Goal: Navigation & Orientation: Understand site structure

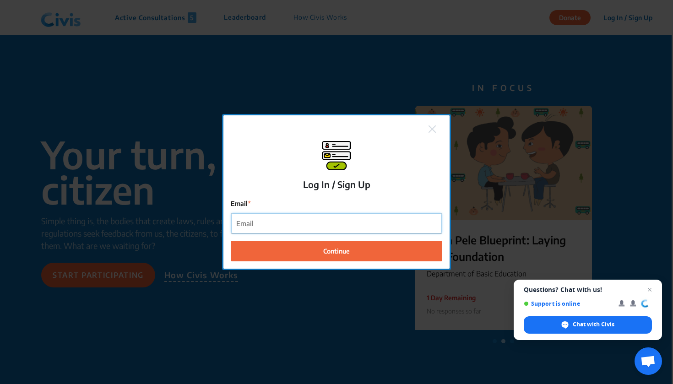
click at [332, 220] on input "Email" at bounding box center [336, 223] width 211 height 21
type input "[EMAIL_ADDRESS][DOMAIN_NAME]"
click at [337, 251] on button "Continue" at bounding box center [337, 251] width 212 height 21
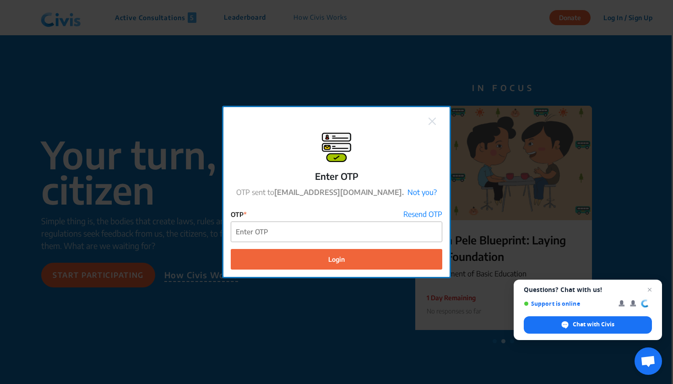
click at [376, 218] on div "OTP Resend OTP" at bounding box center [337, 214] width 212 height 11
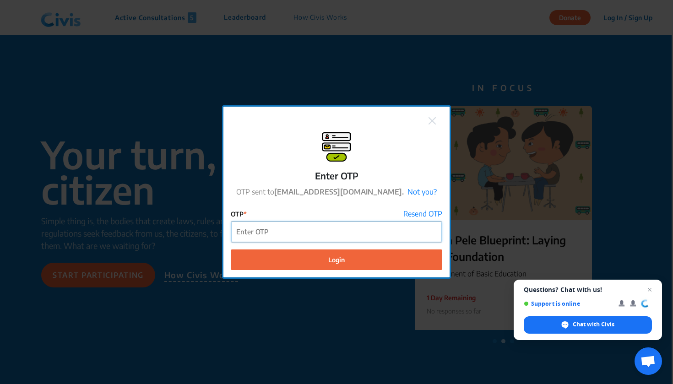
click at [355, 236] on input "OTP" at bounding box center [336, 232] width 211 height 21
paste input "821182"
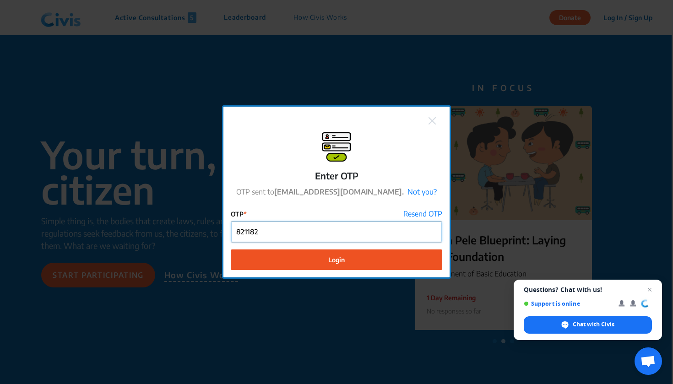
type input "821182"
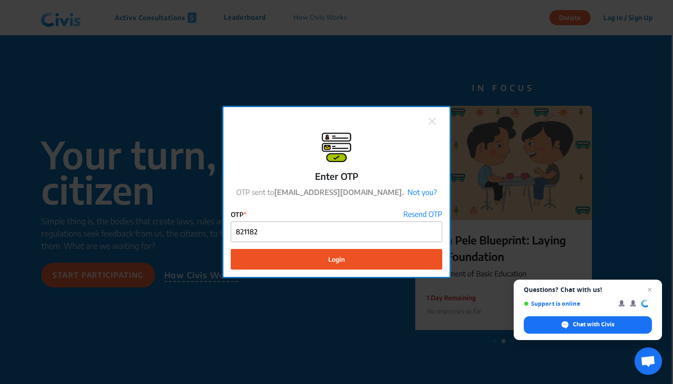
click at [353, 261] on button "Login" at bounding box center [337, 259] width 212 height 21
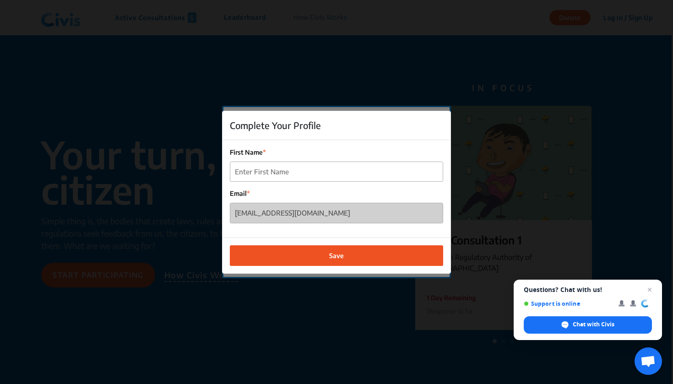
click at [385, 246] on button "Save" at bounding box center [336, 255] width 213 height 21
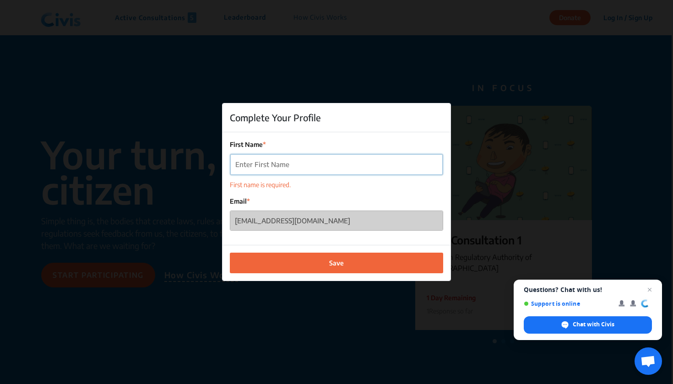
click at [326, 171] on input "First Name" at bounding box center [336, 164] width 212 height 21
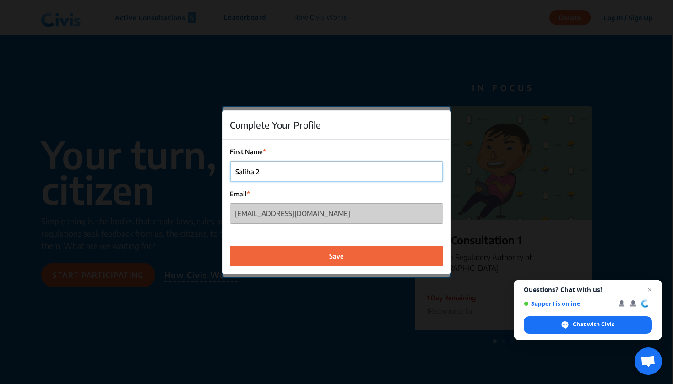
type input "Saliha 2"
click at [337, 256] on button "Save" at bounding box center [336, 256] width 213 height 21
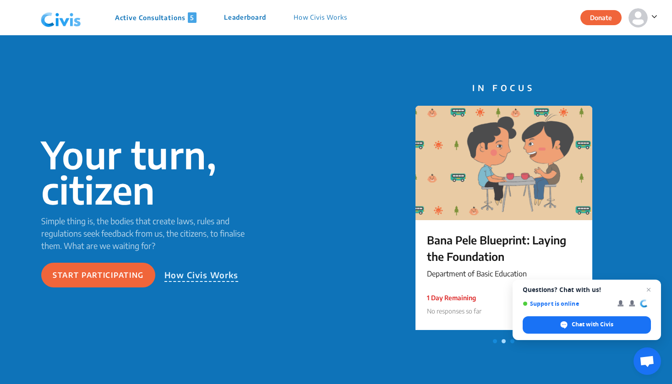
click at [653, 13] on icon at bounding box center [654, 16] width 6 height 9
click at [616, 44] on p "Profile" at bounding box center [620, 43] width 64 height 14
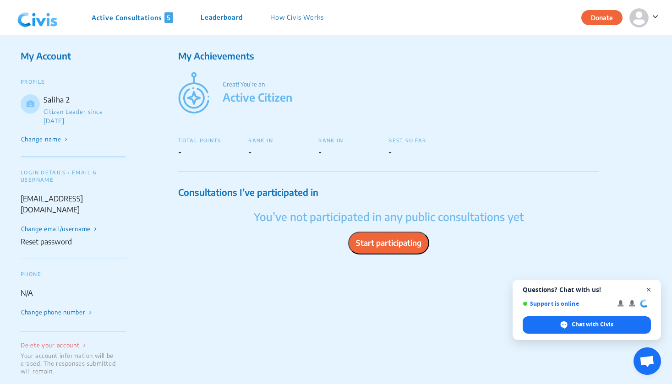
click at [652, 290] on span "Open chat" at bounding box center [648, 289] width 11 height 11
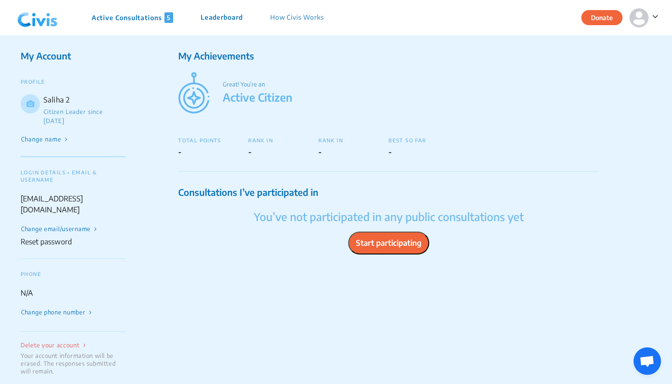
click at [59, 136] on button "Change name" at bounding box center [45, 140] width 48 height 10
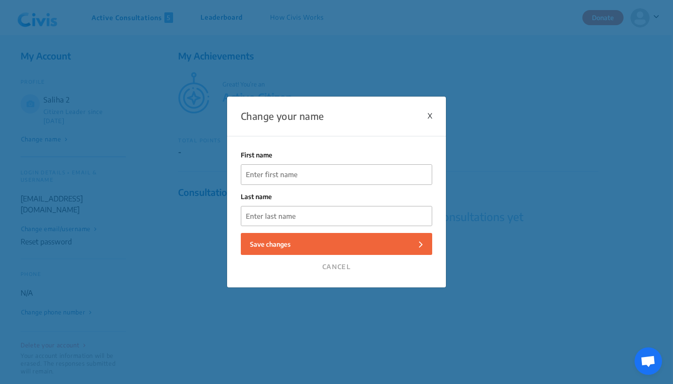
click at [431, 114] on div "X" at bounding box center [430, 115] width 5 height 11
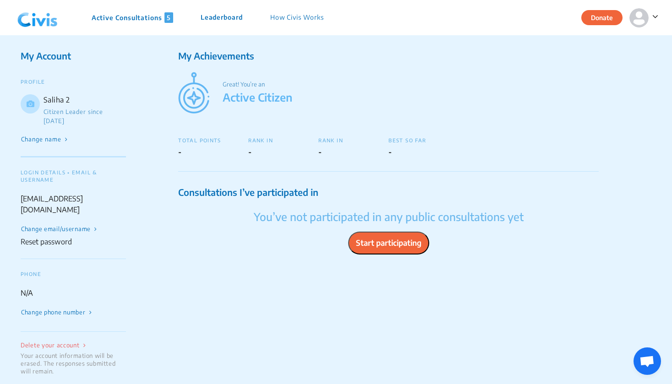
click at [658, 16] on nav "Active Consultations 5 Leaderboard How Civis Works Donate" at bounding box center [336, 17] width 672 height 35
click at [642, 22] on img at bounding box center [638, 17] width 19 height 19
click at [303, 21] on p "How Civis Works" at bounding box center [297, 17] width 54 height 11
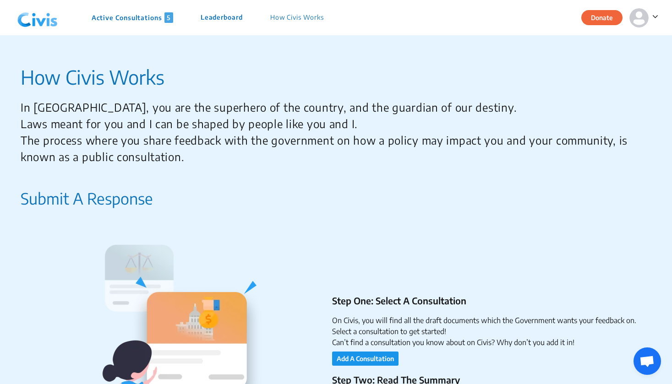
click at [207, 22] on p "Leaderboard" at bounding box center [222, 17] width 42 height 11
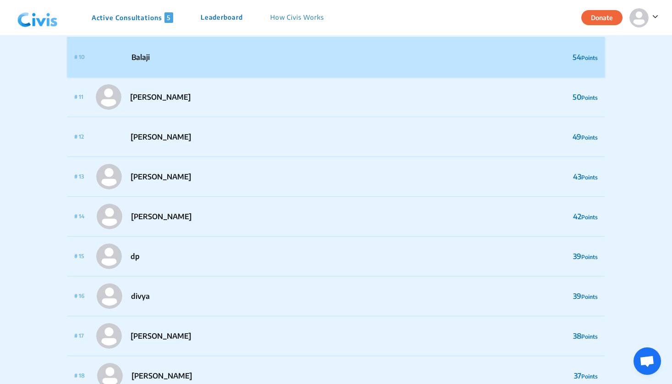
scroll to position [427, 0]
